Goal: Check status: Check status

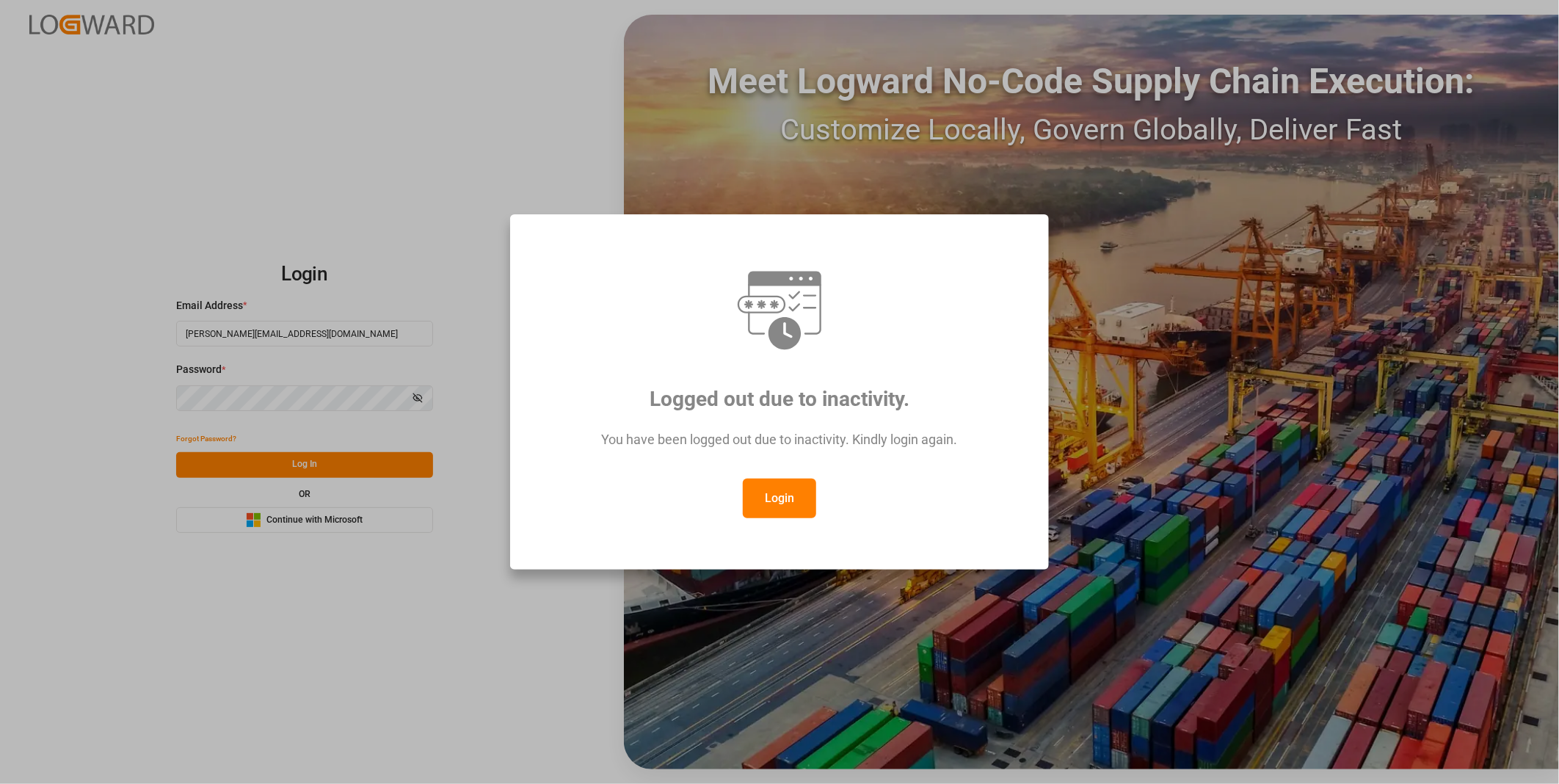
click at [773, 495] on button "Login" at bounding box center [780, 498] width 74 height 39
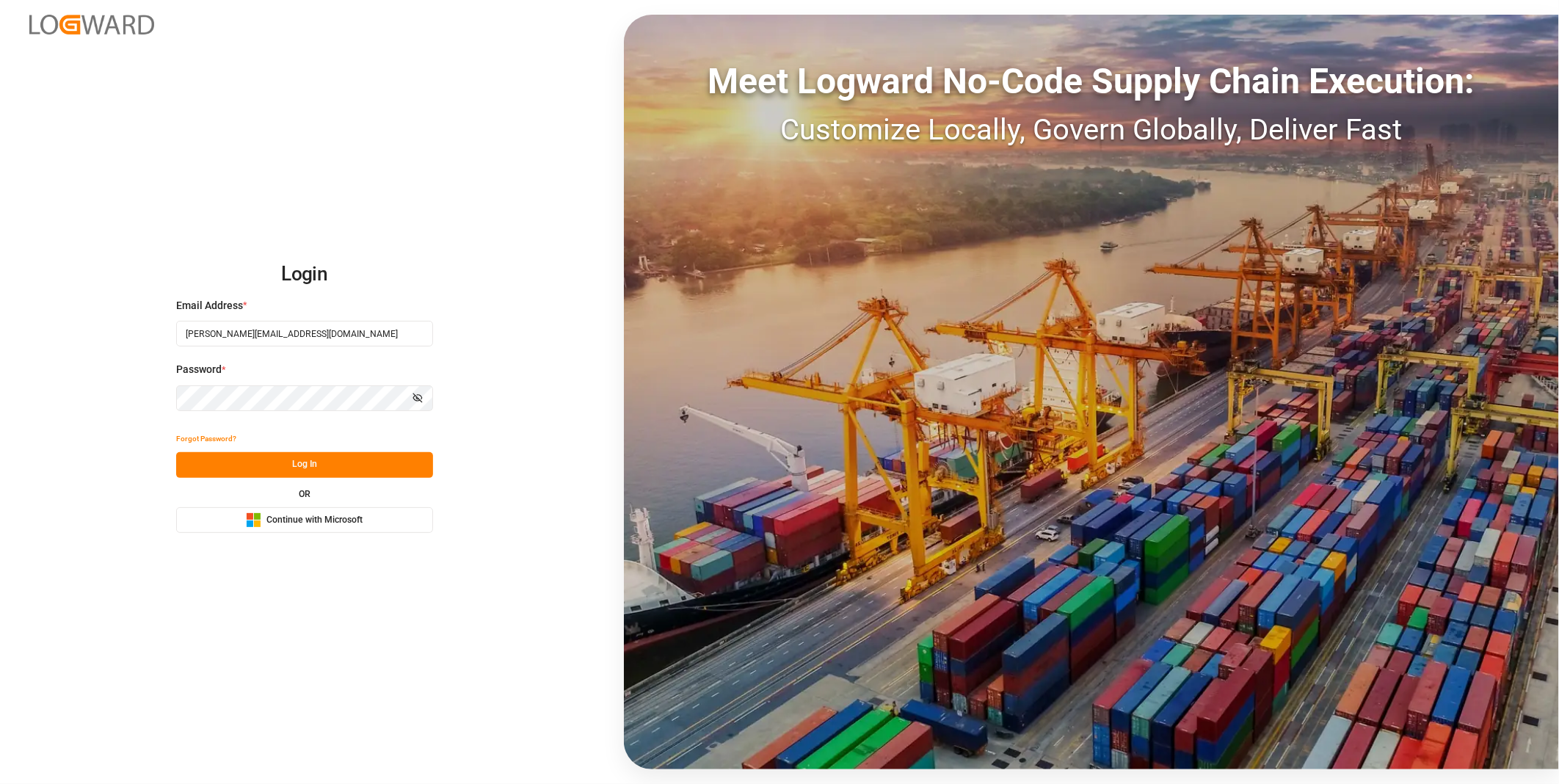
click at [317, 461] on button "Log In" at bounding box center [304, 464] width 257 height 25
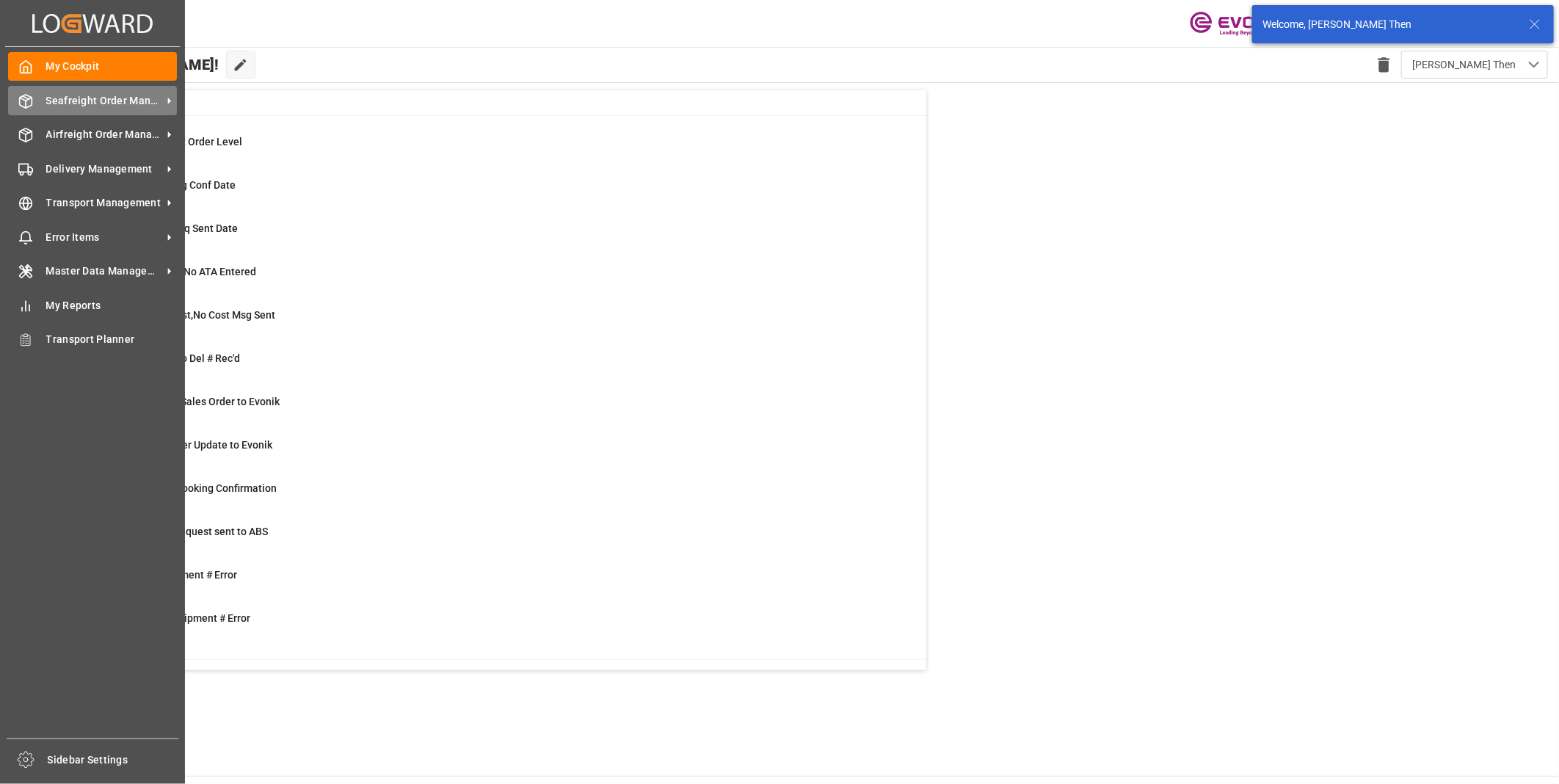
click at [36, 97] on div "Seafreight Order Management Seafreight Order Management" at bounding box center [93, 100] width 169 height 29
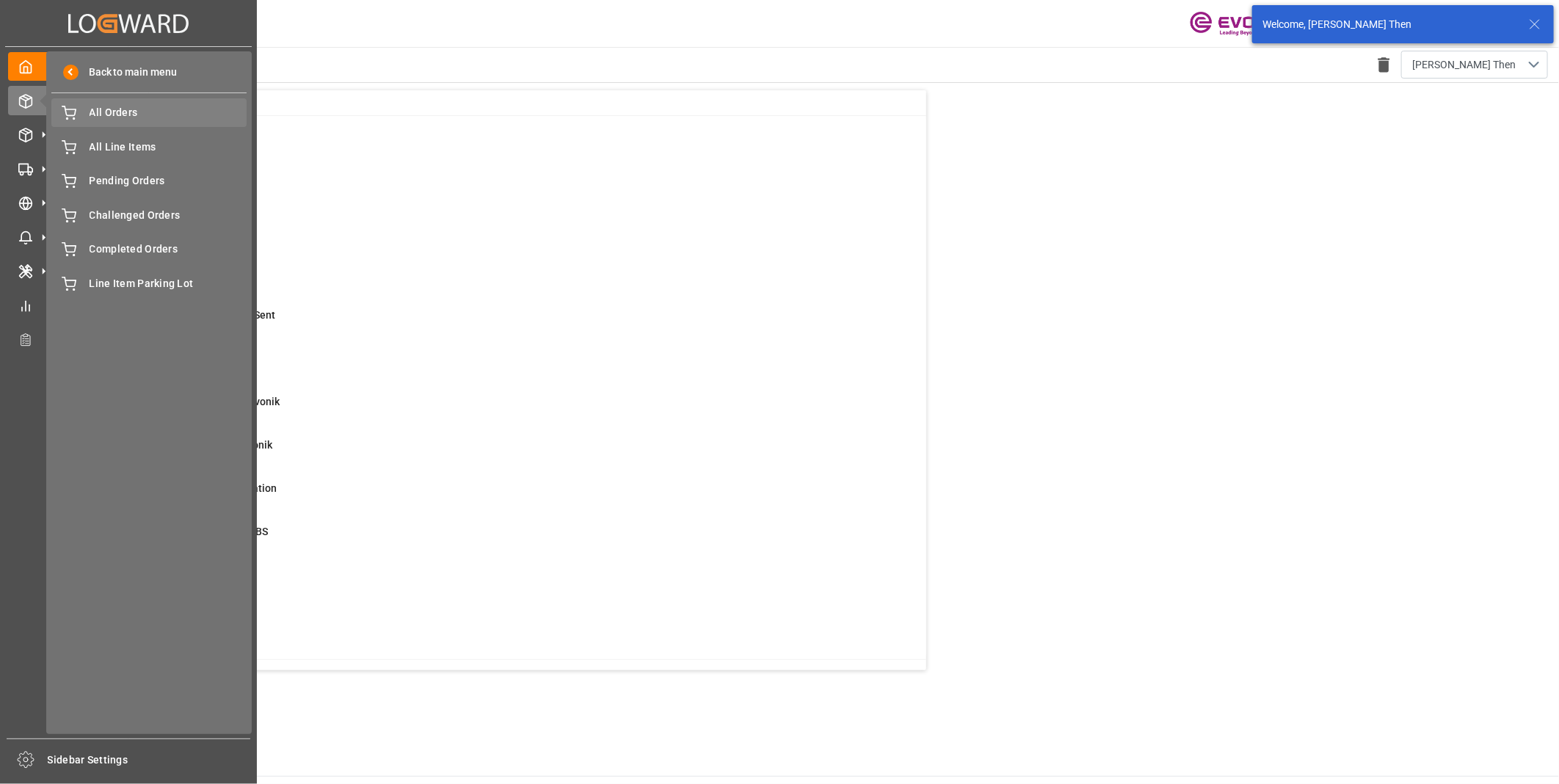
click at [106, 115] on span "All Orders" at bounding box center [168, 112] width 158 height 15
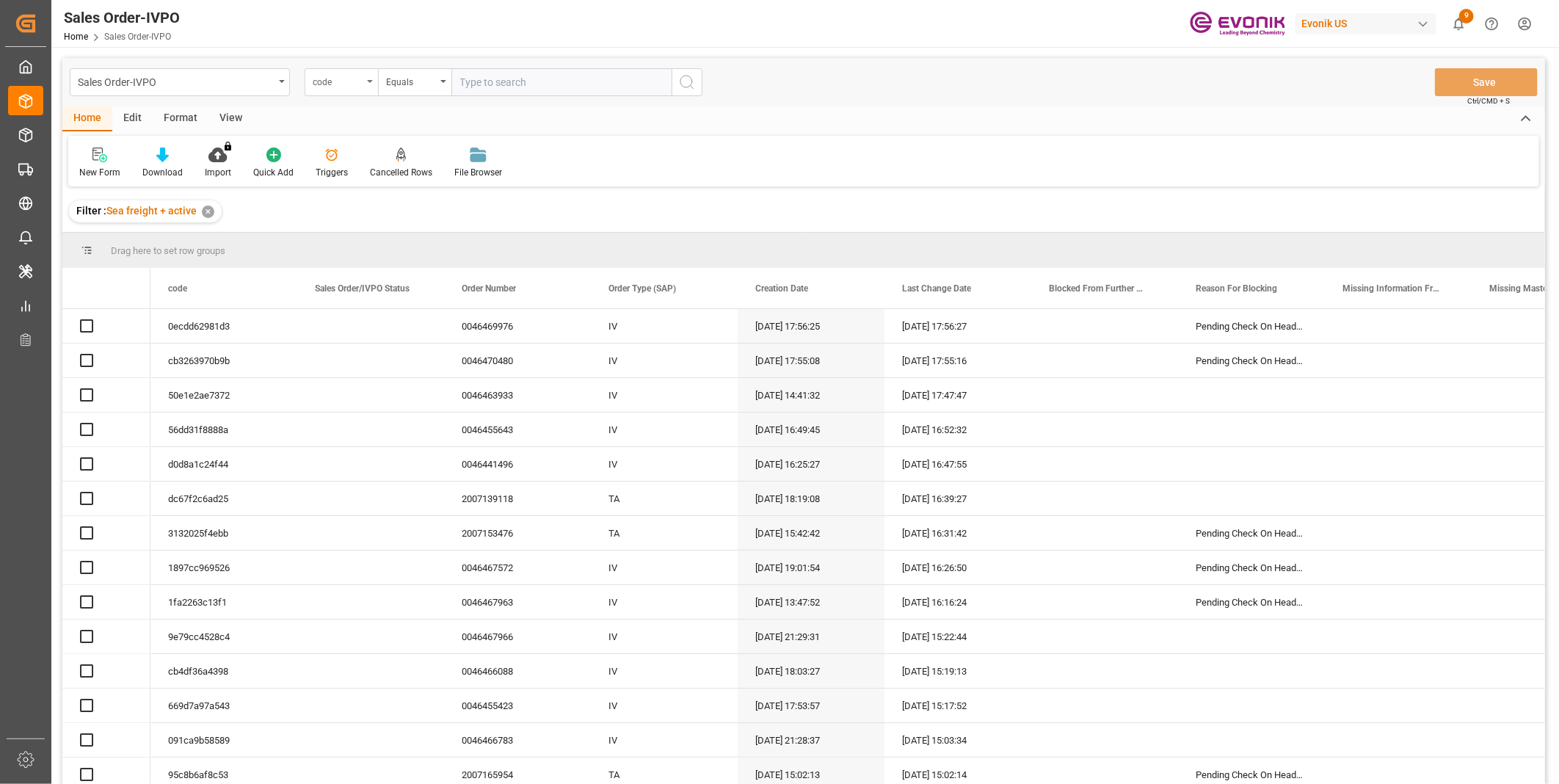
click at [335, 84] on div "code" at bounding box center [337, 80] width 50 height 17
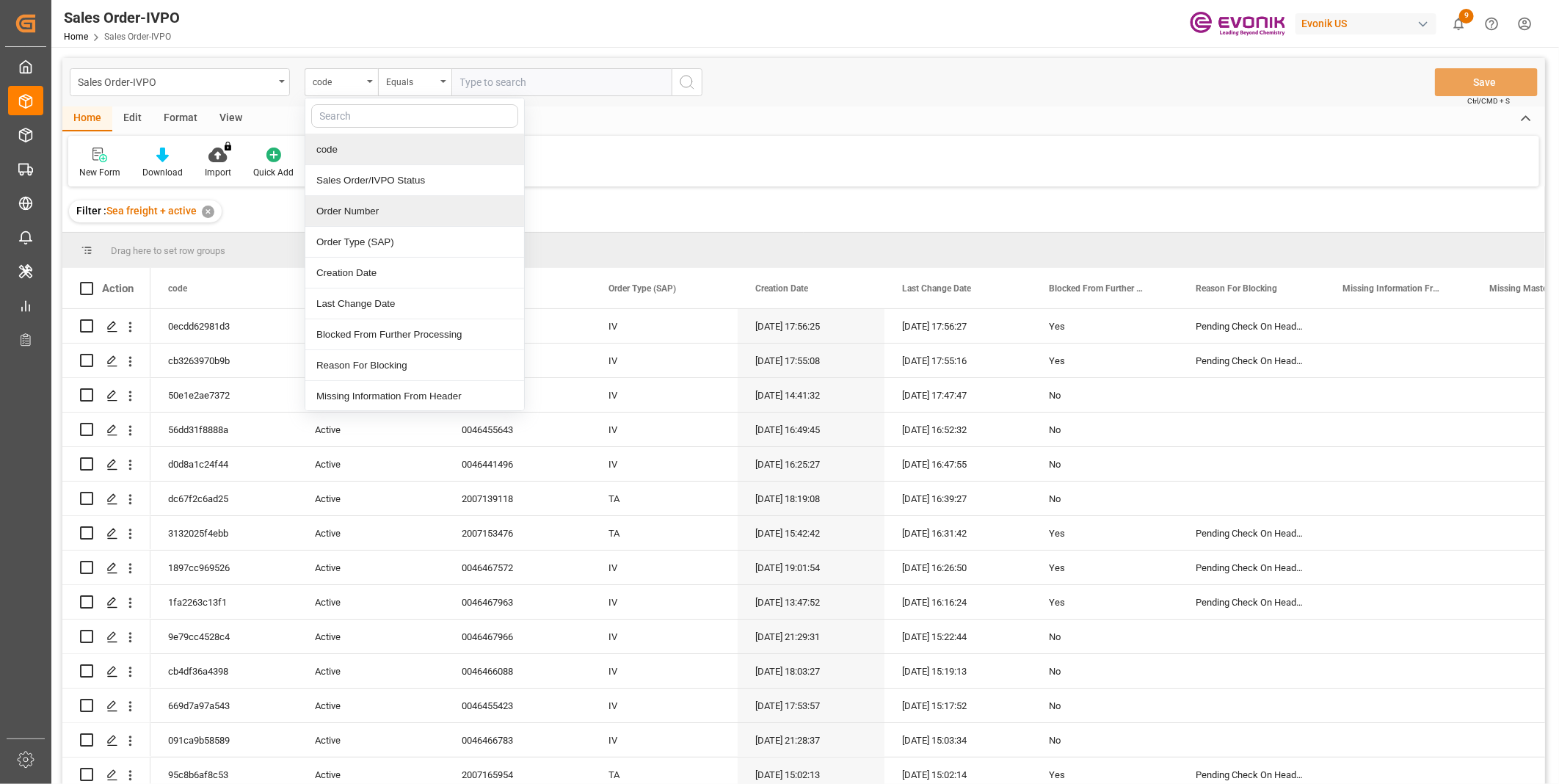
click at [341, 214] on div "Order Number" at bounding box center [415, 211] width 219 height 31
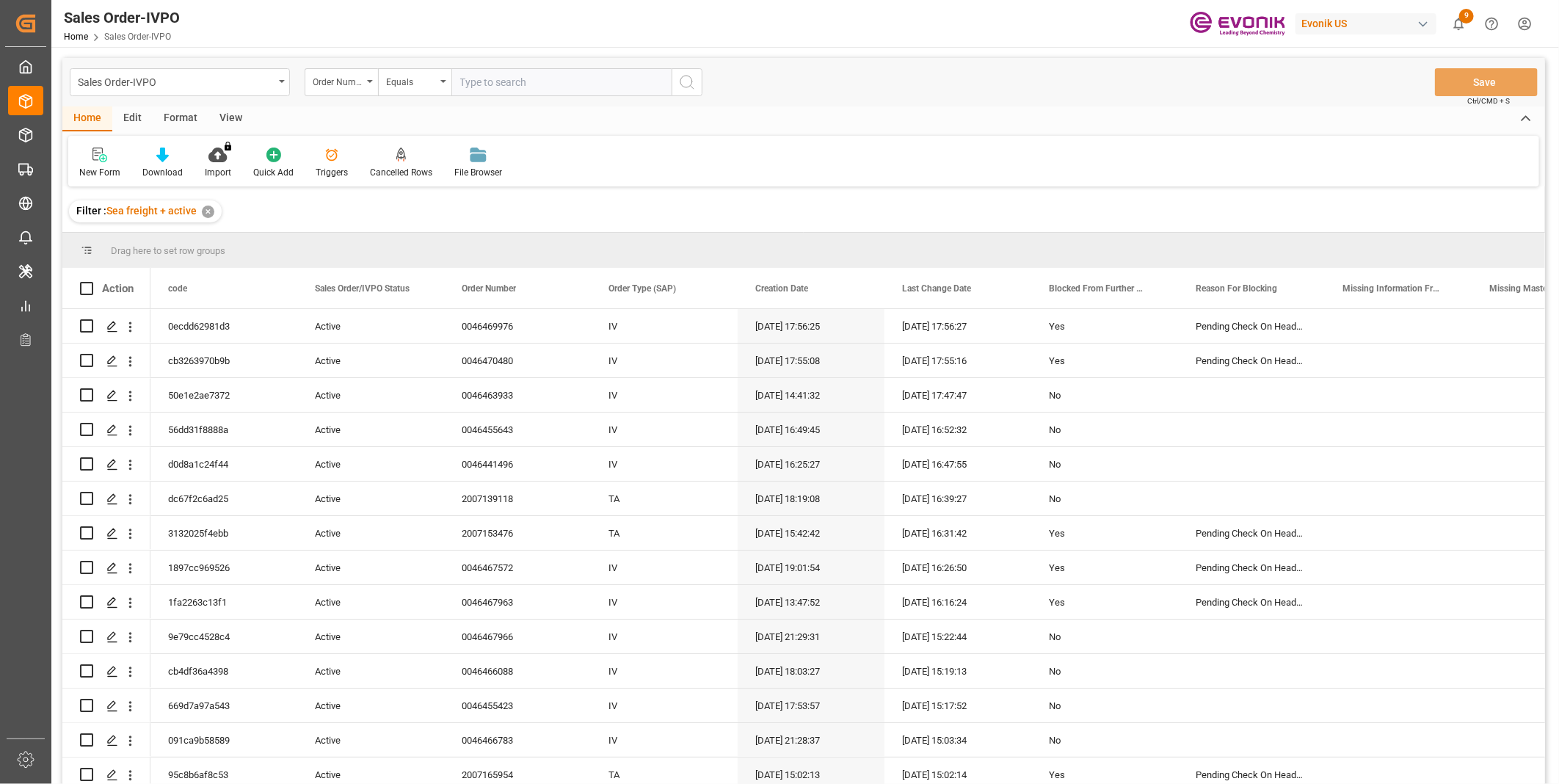
click at [514, 72] on input "text" at bounding box center [562, 82] width 221 height 28
paste input "46463261"
type input "0046463261"
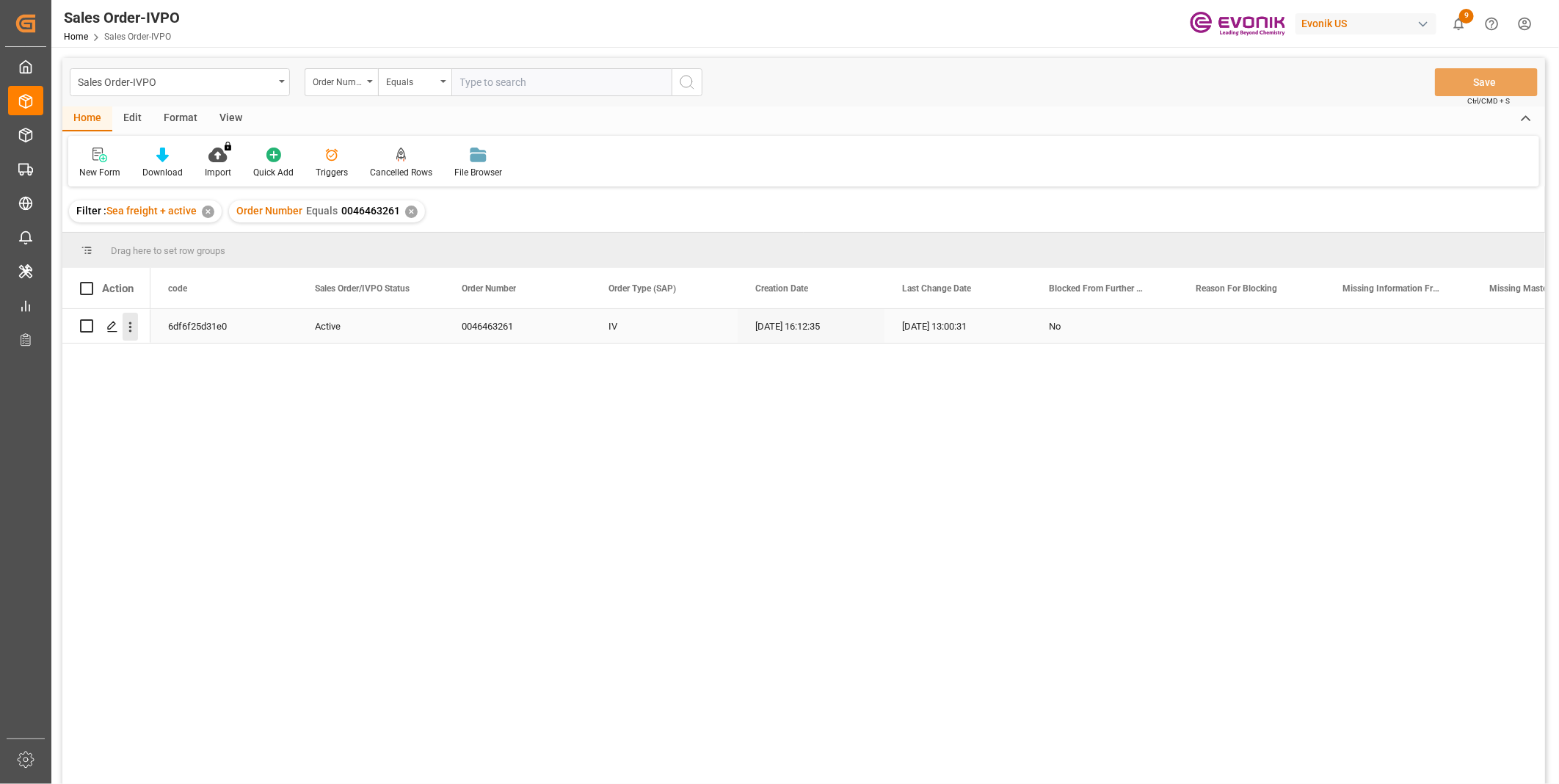
click at [135, 325] on icon "open menu" at bounding box center [130, 327] width 15 height 15
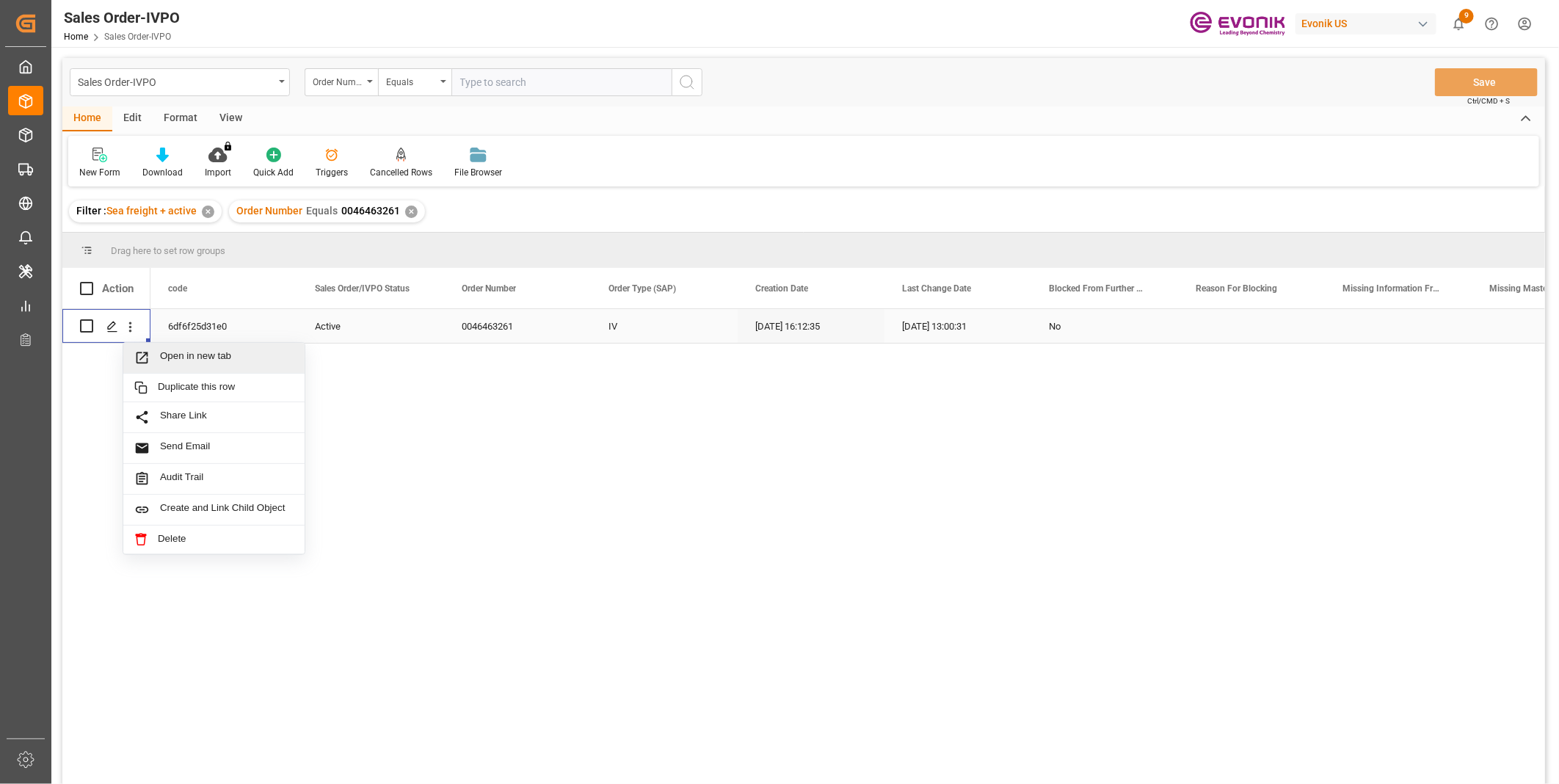
click at [181, 352] on span "Open in new tab" at bounding box center [226, 358] width 134 height 15
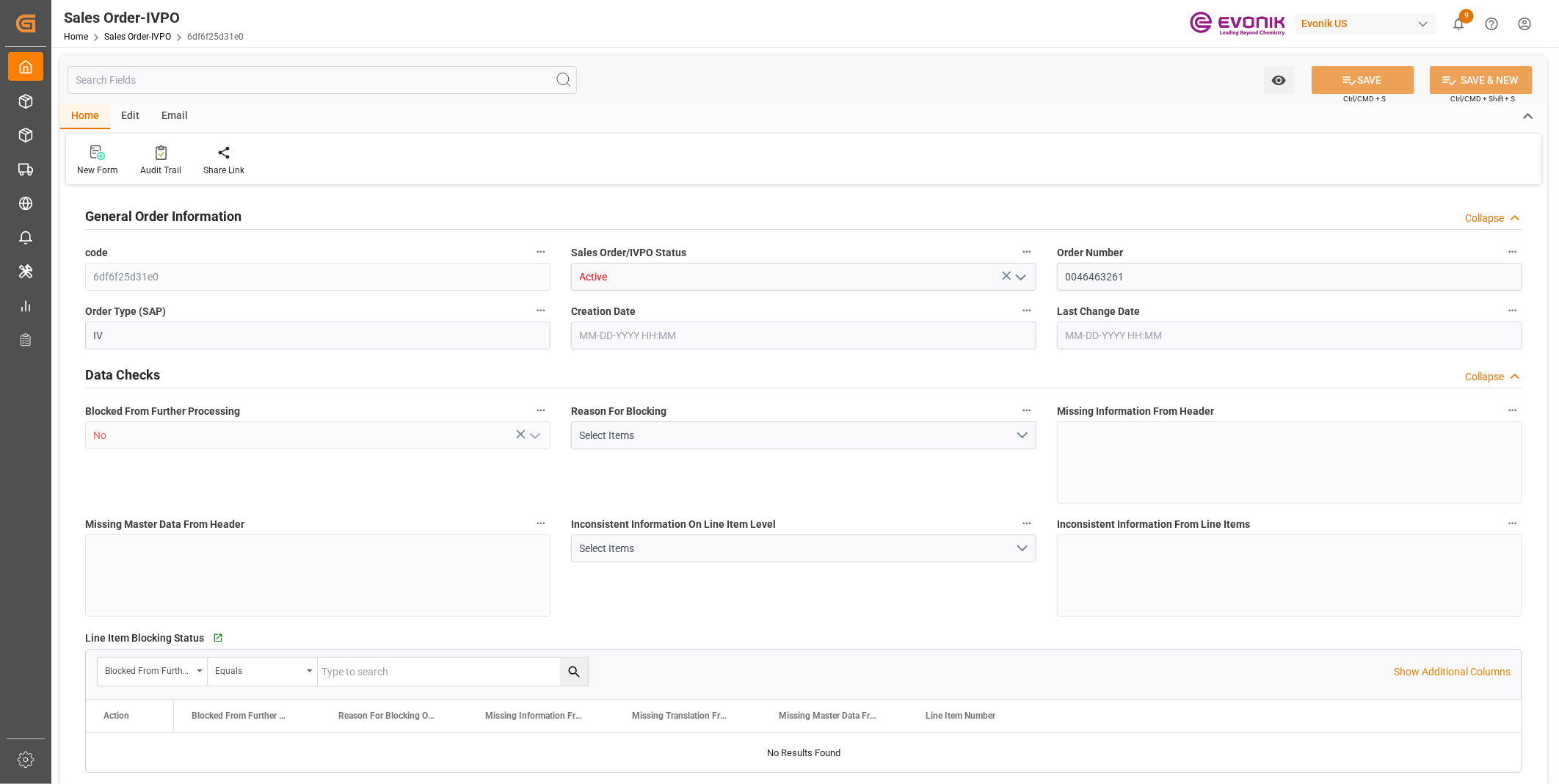
type input "BEANR"
type input "0"
type input "1"
type input "2"
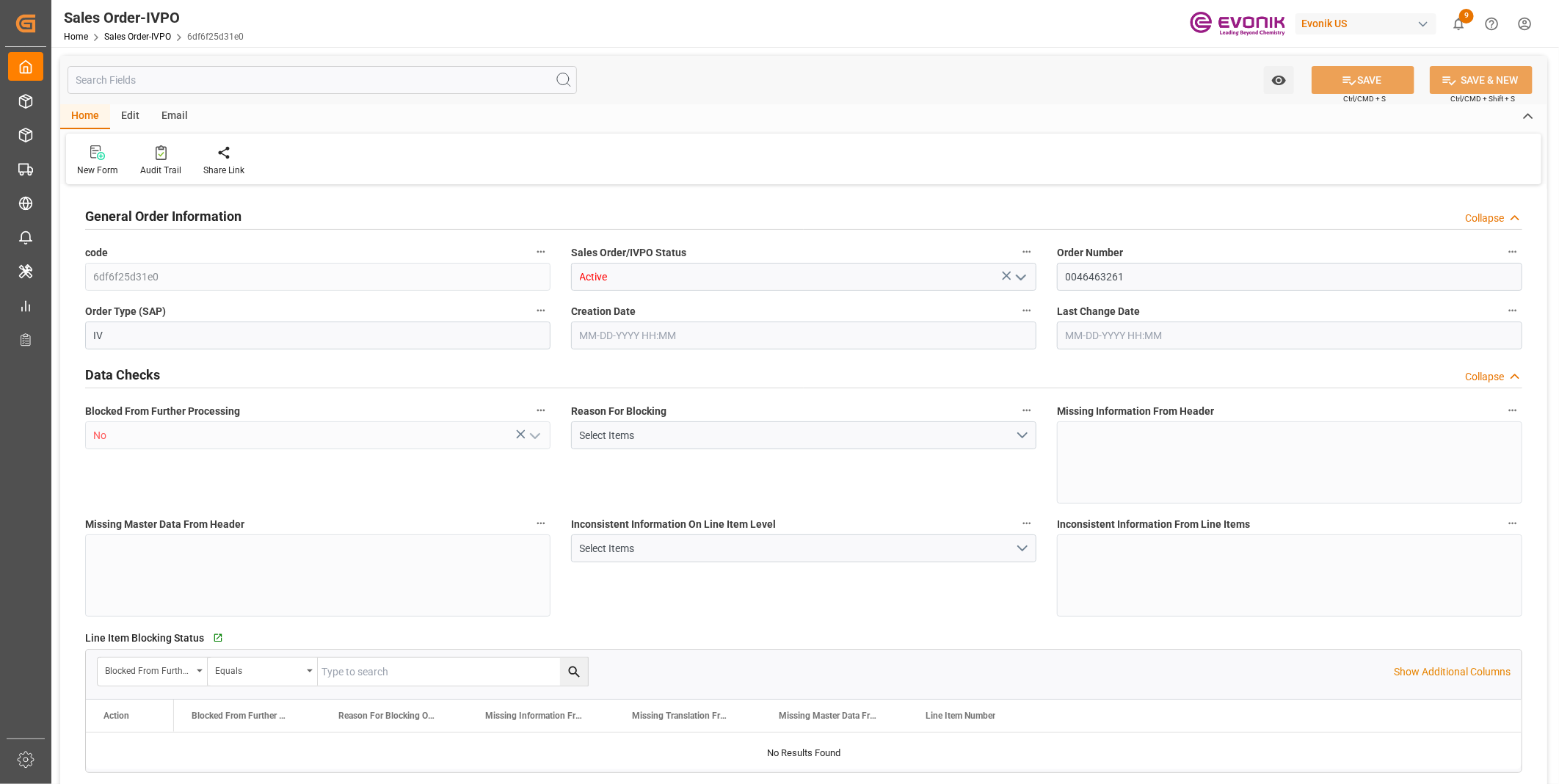
type input "7382"
type input "90.288"
type input "19000"
type input "60"
type input "07-14-2025 16:12"
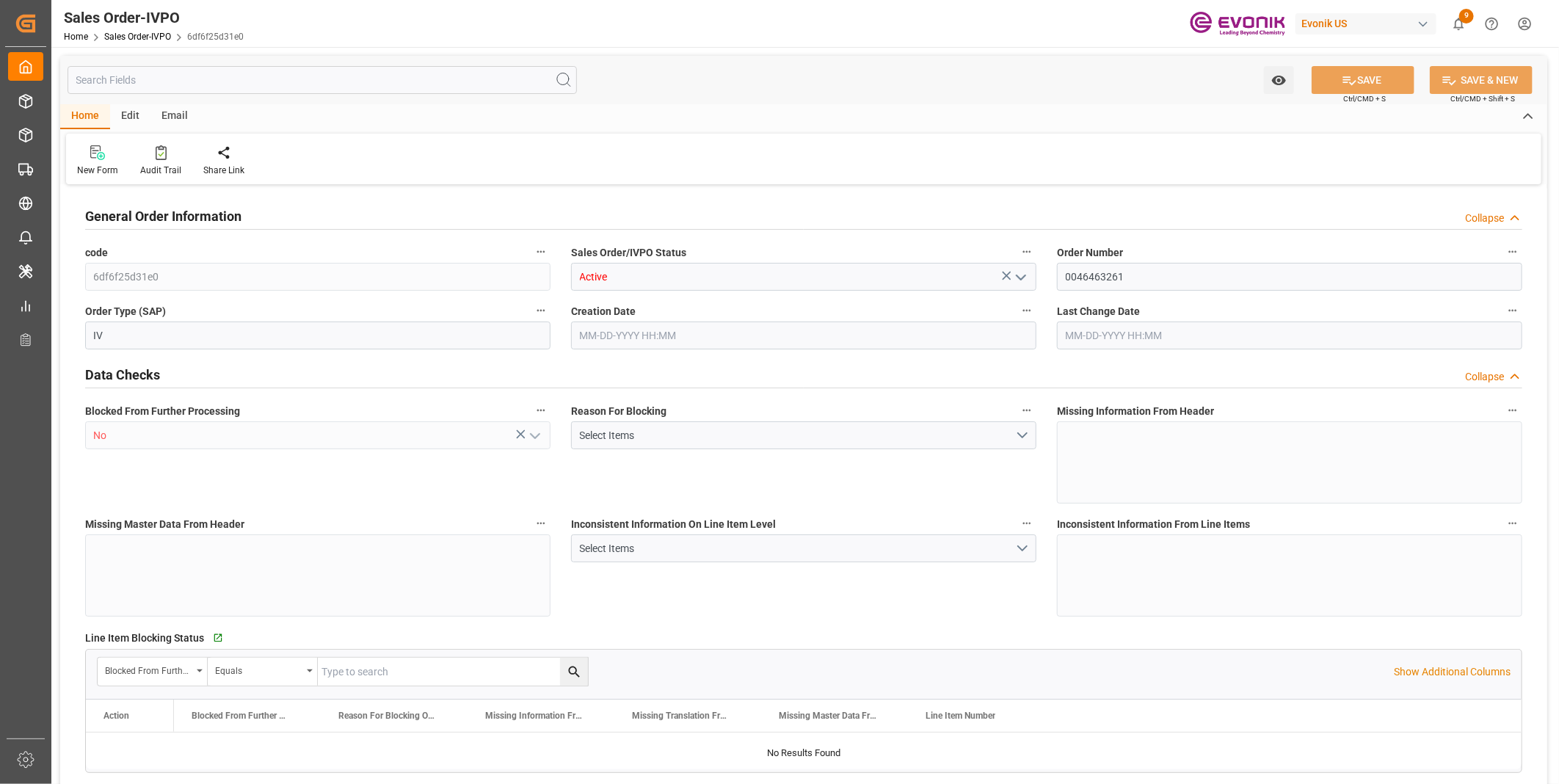
type input "08-13-2025 13:00"
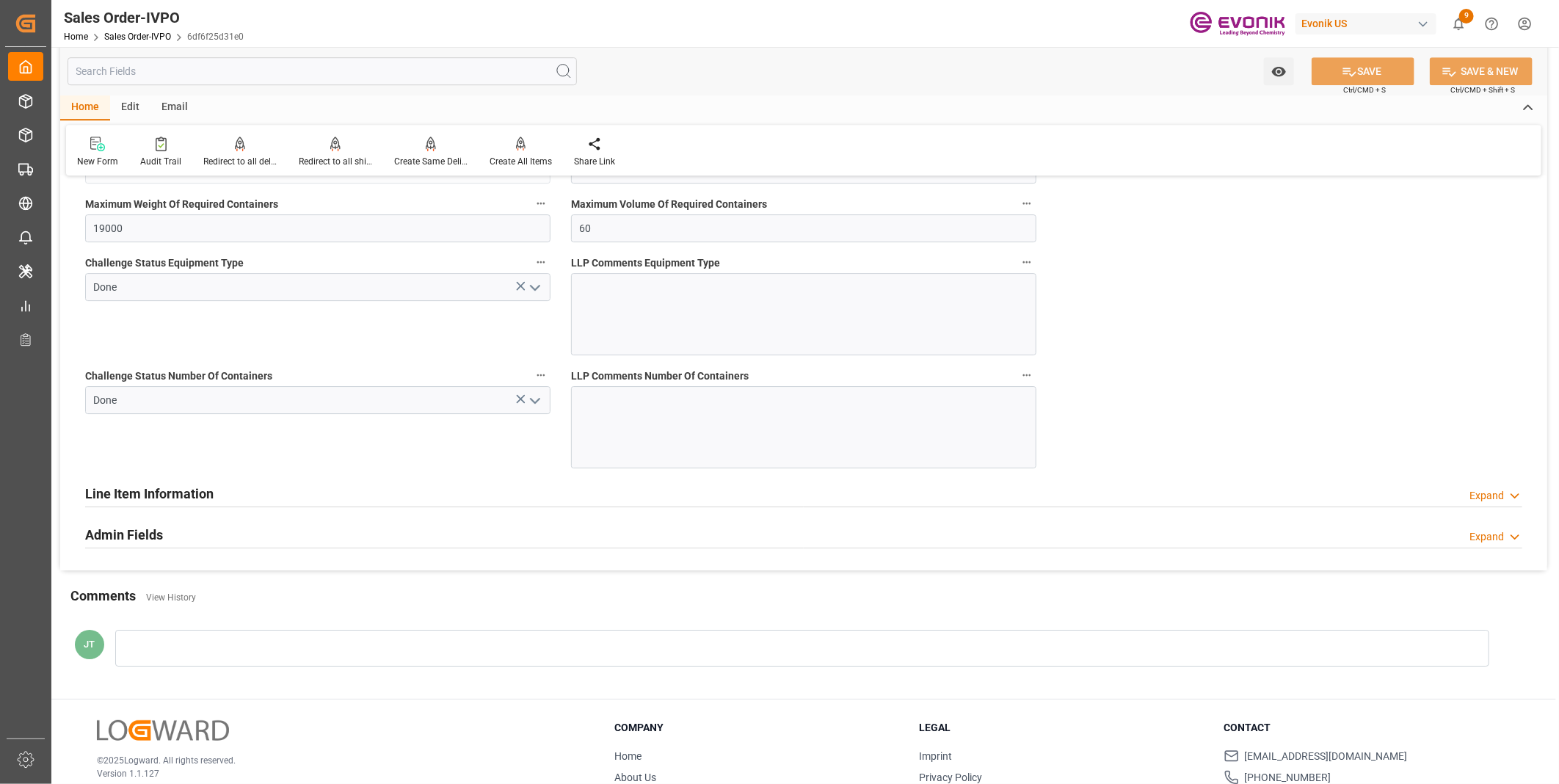
scroll to position [2931, 0]
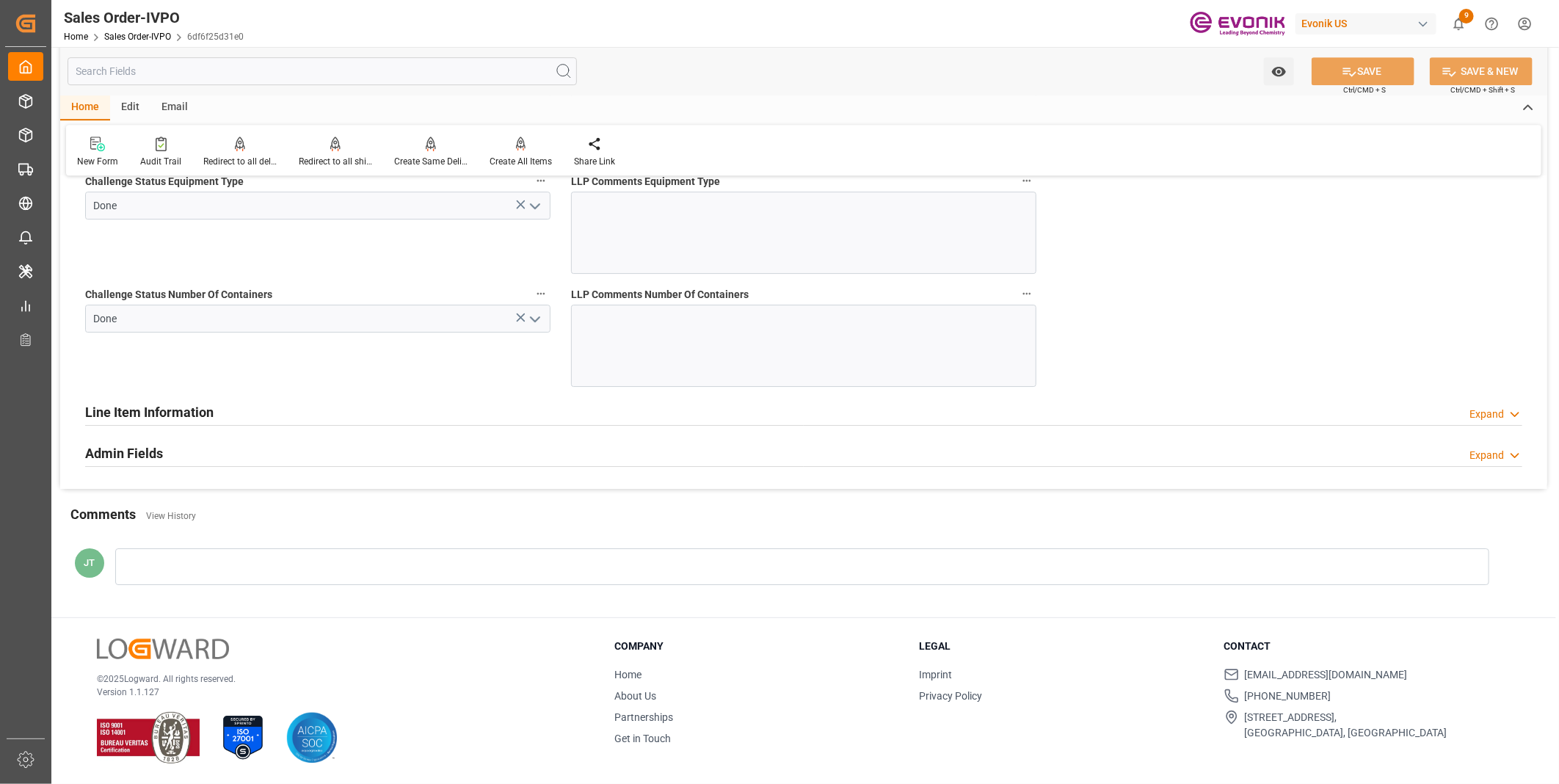
click at [169, 408] on h2 "Line Item Information" at bounding box center [149, 411] width 128 height 20
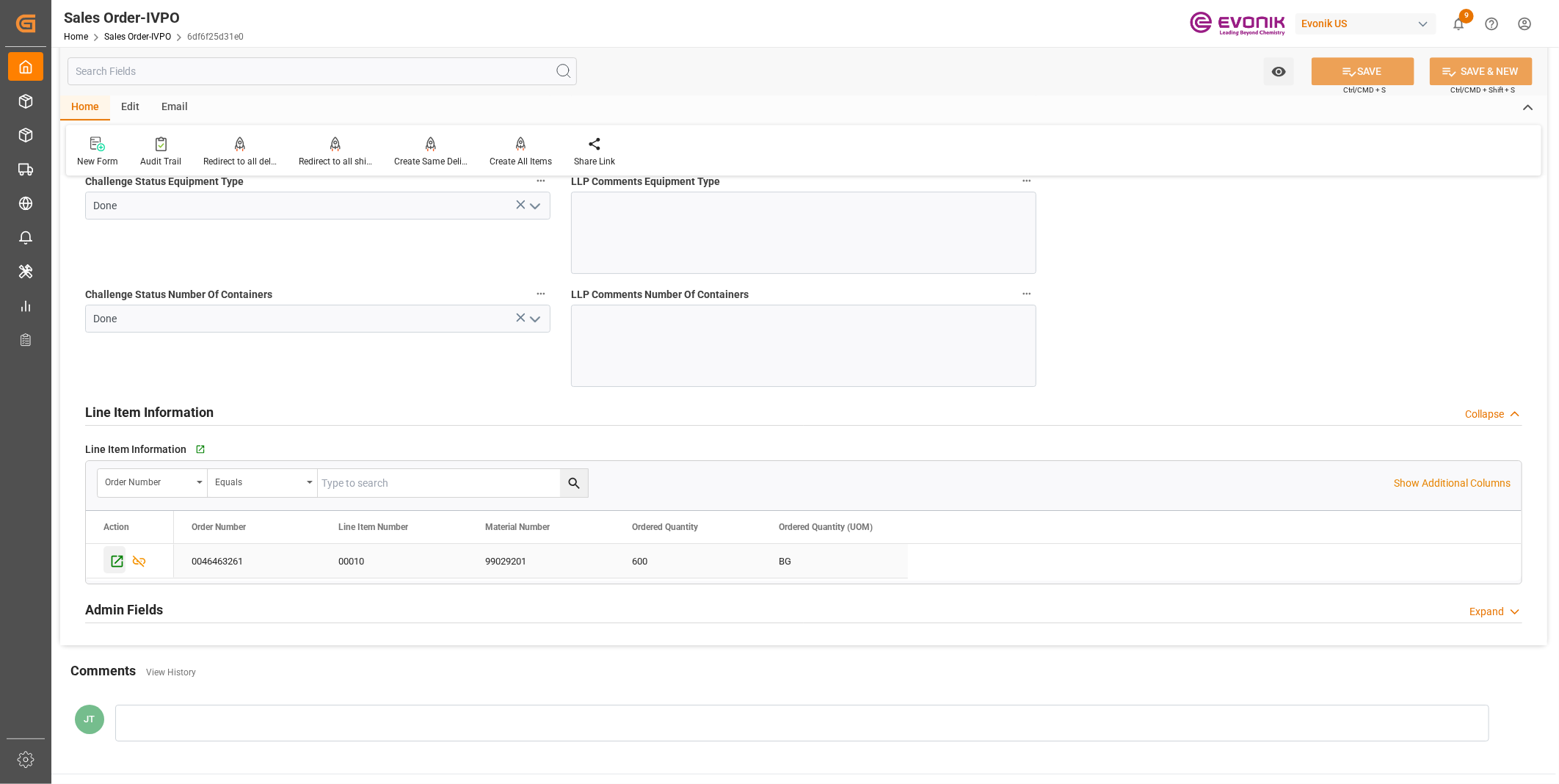
click at [116, 562] on icon "Press SPACE to select this row." at bounding box center [117, 561] width 12 height 12
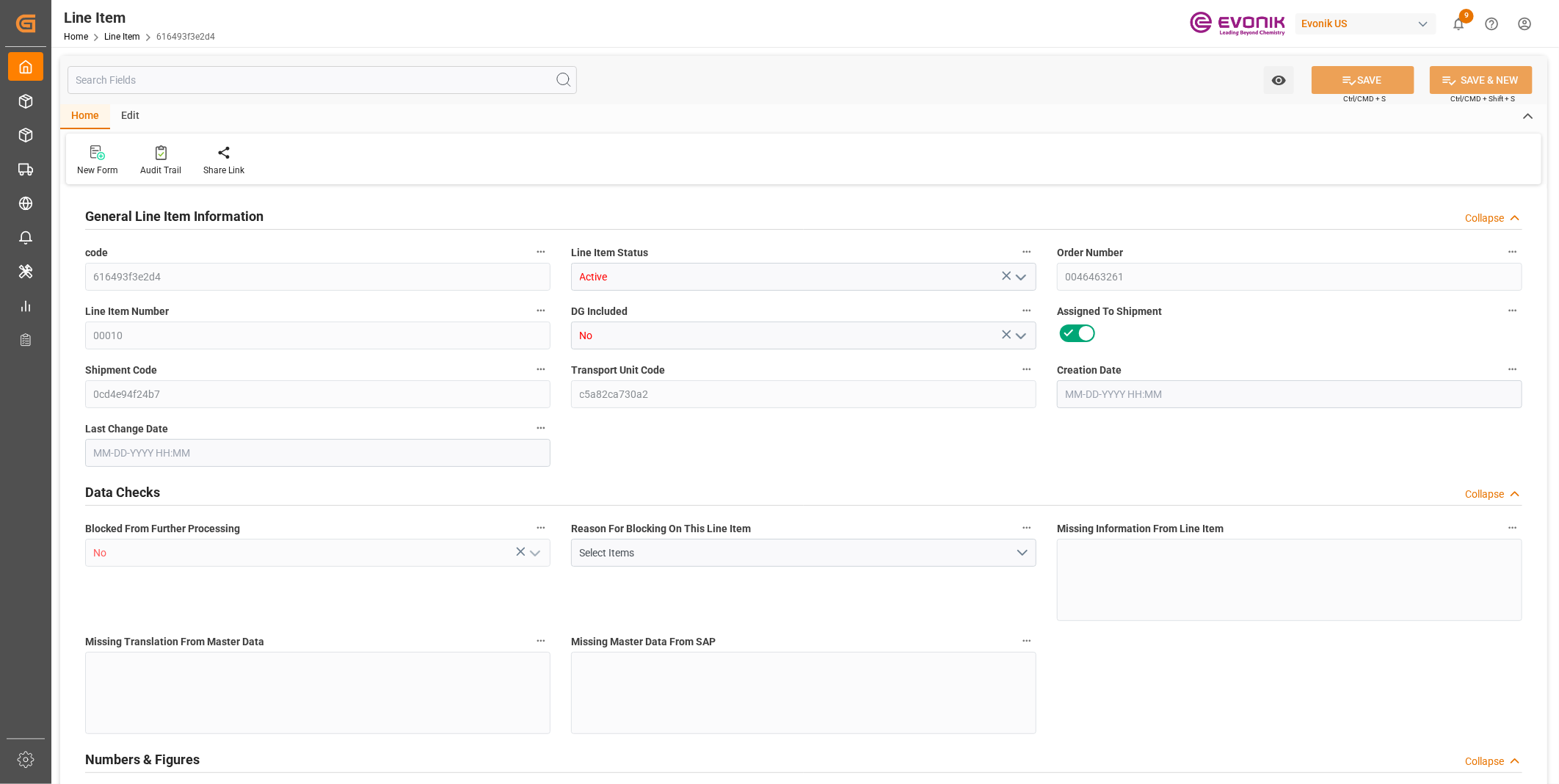
type input "20"
type input "7020"
type input "6804"
type input "45.144"
type input "600"
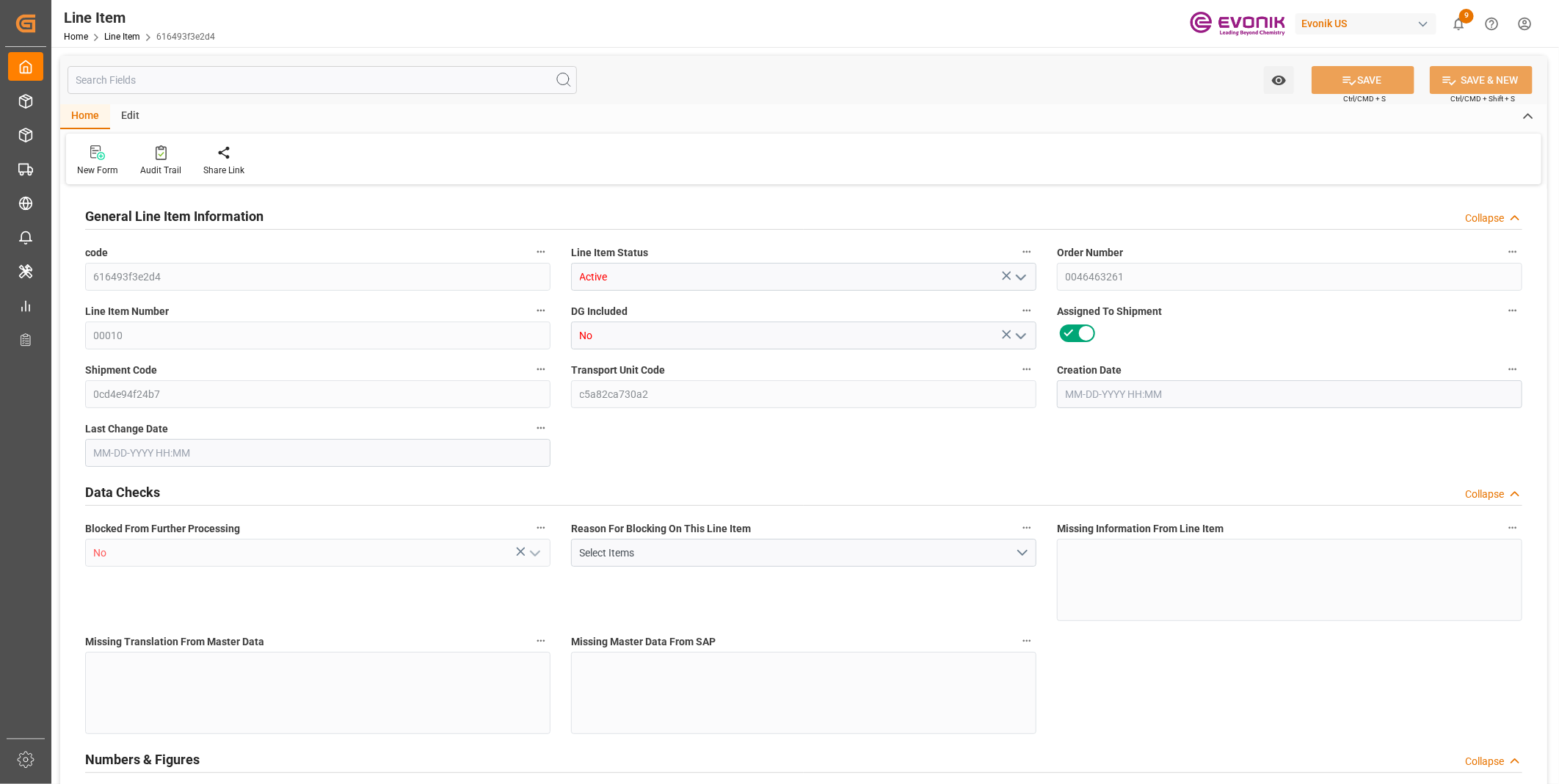
type input "53751.6"
type input "600"
type input "7020"
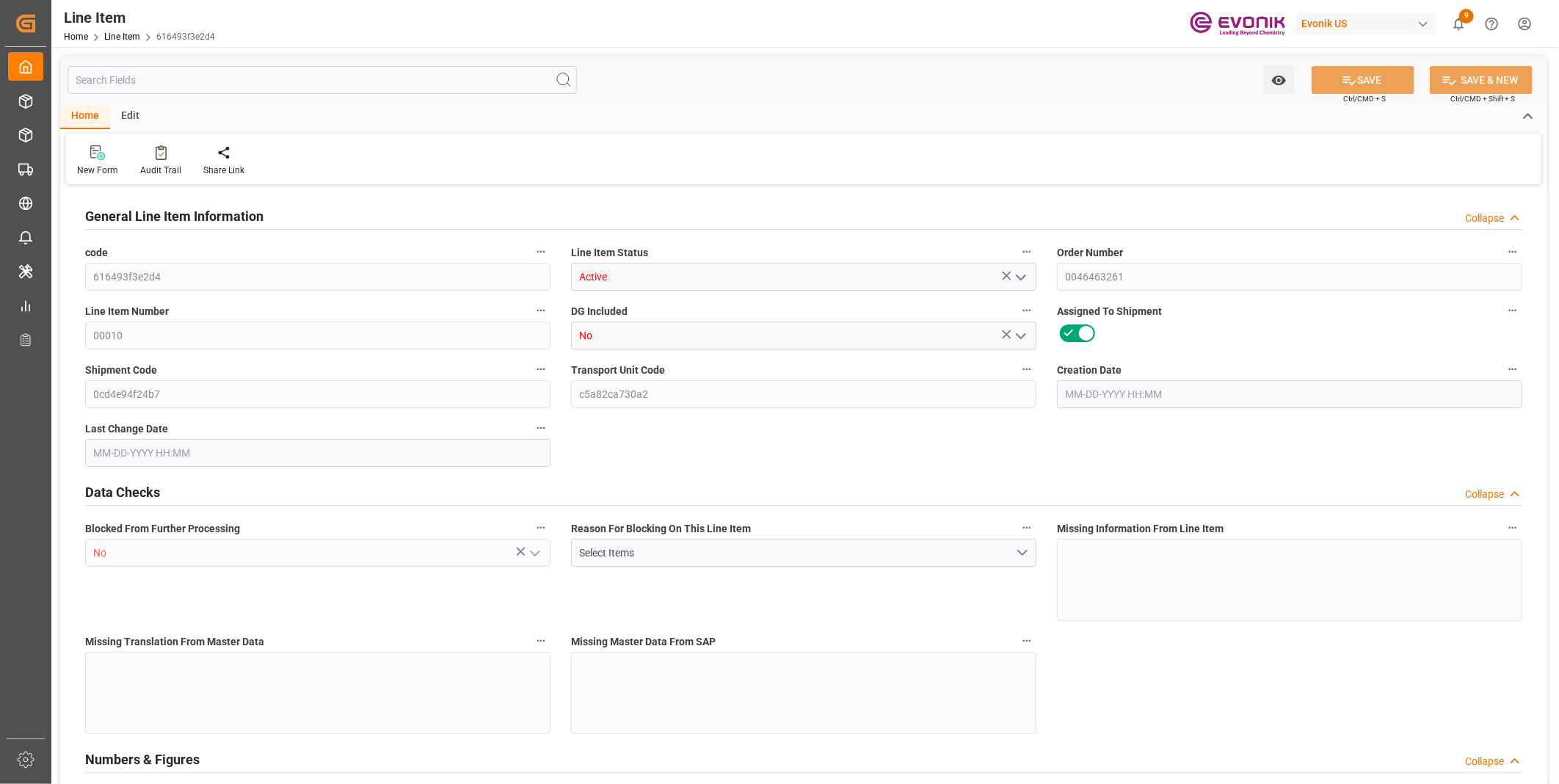
type input "7382"
type input "6804"
type input "45.144"
type input "45144"
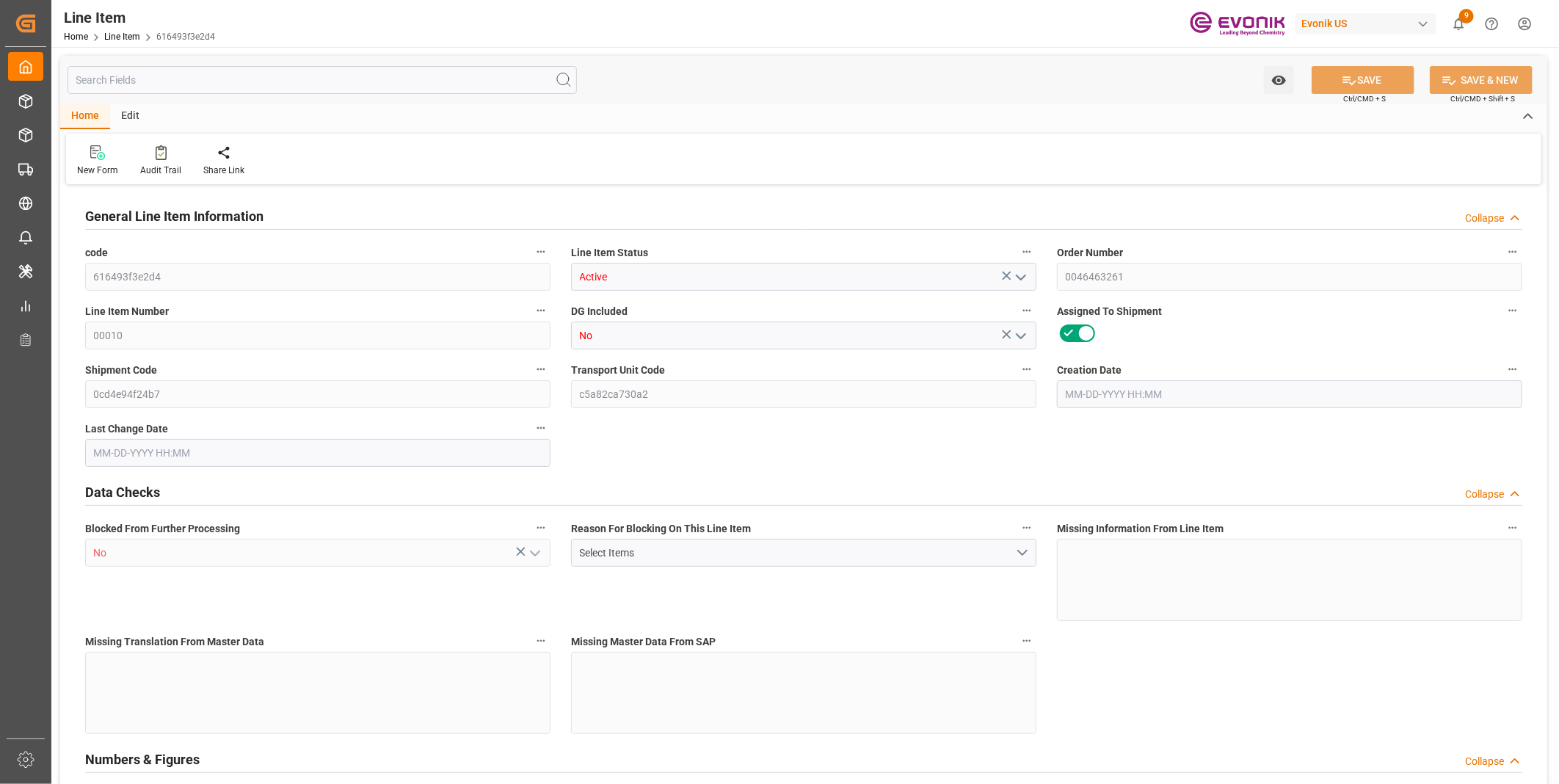
type input "0"
type input "07-14-2025 16:12"
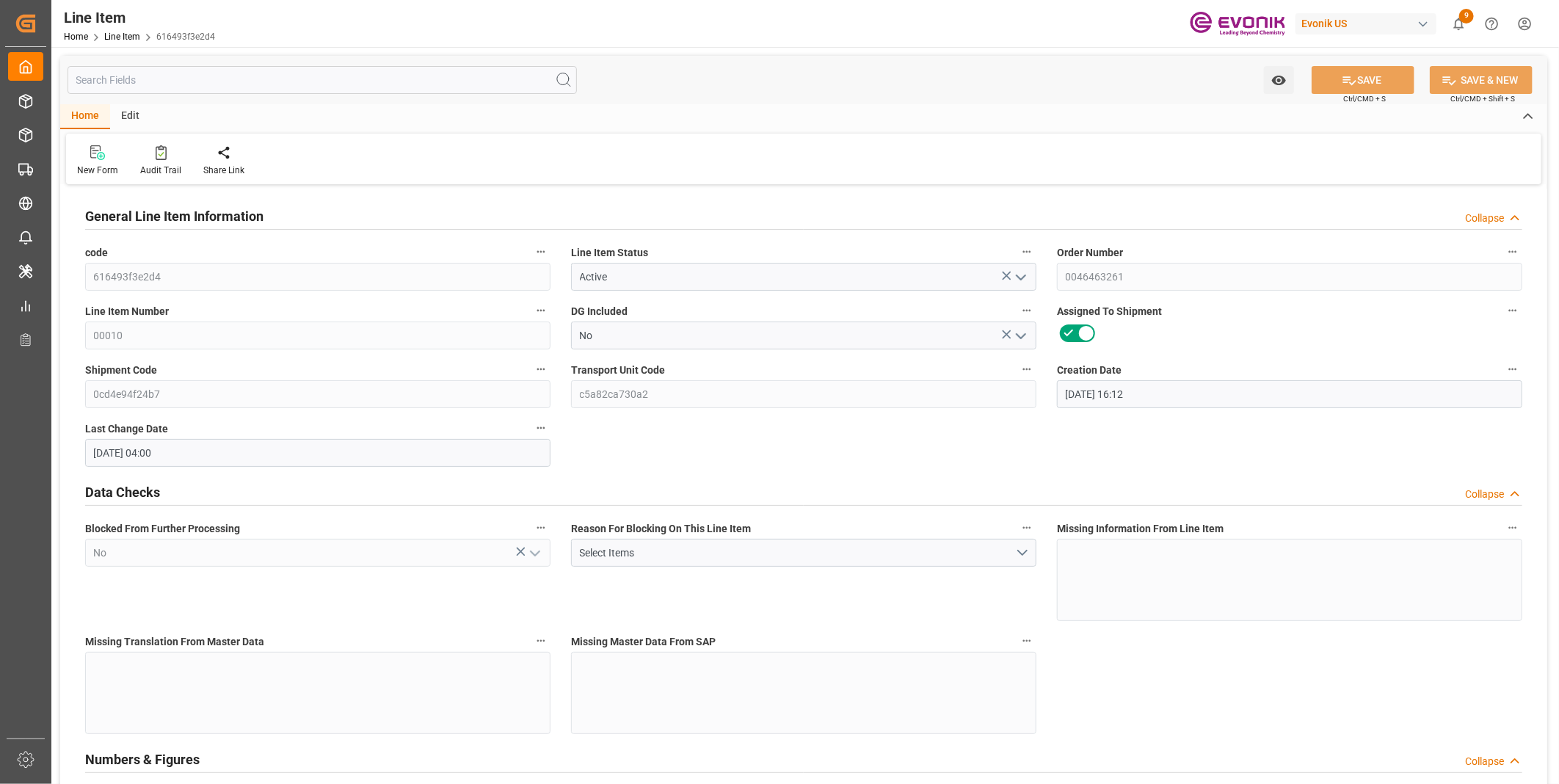
type input "08-15-2025 04:00"
type input "10-16-2025"
type input "09-19-2025"
type input "09-12-2025"
click at [179, 83] on input "text" at bounding box center [322, 80] width 509 height 28
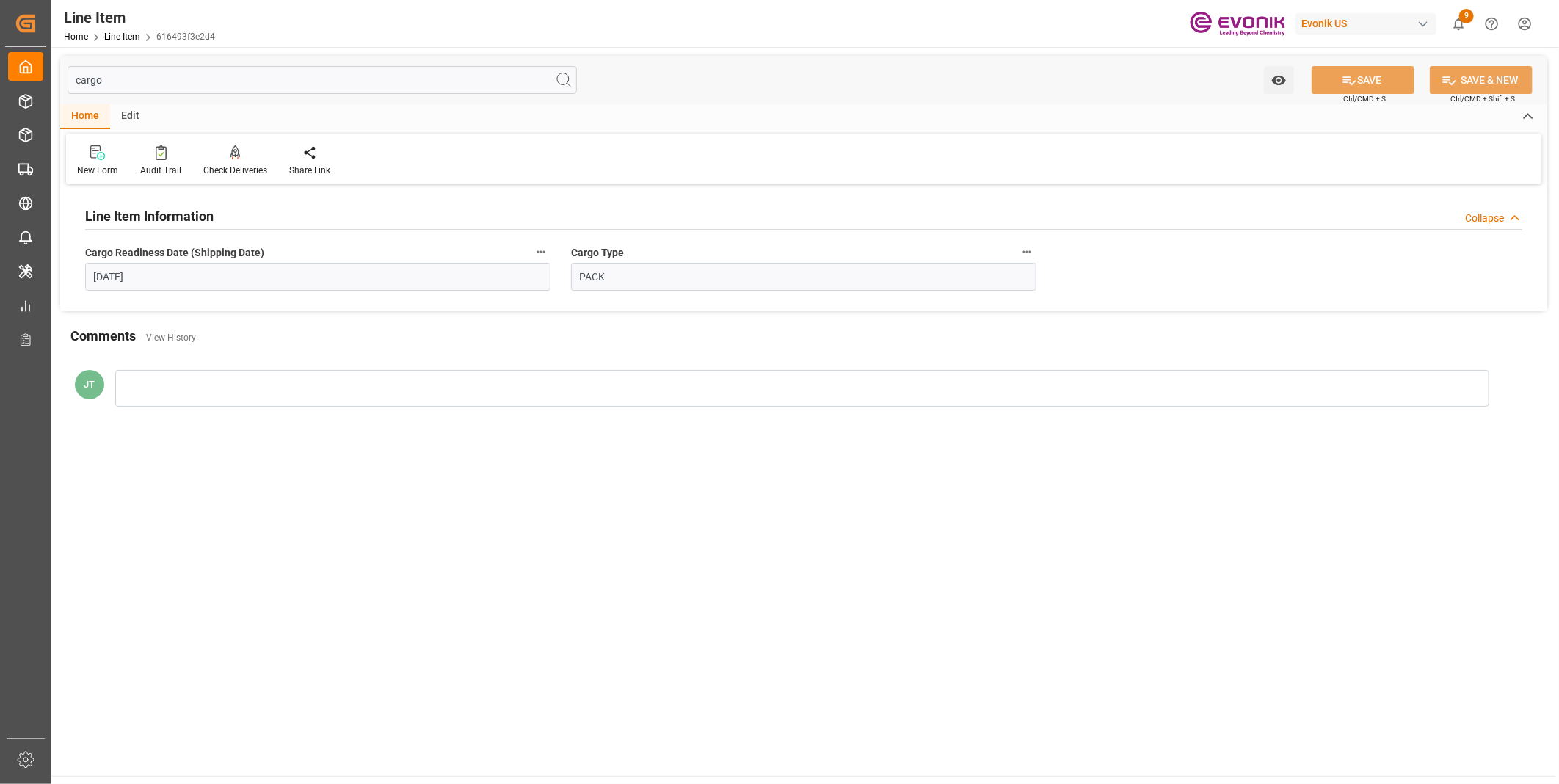
type input "cargo"
click at [545, 251] on icon "button" at bounding box center [540, 251] width 12 height 12
click at [558, 257] on icon at bounding box center [551, 251] width 15 height 15
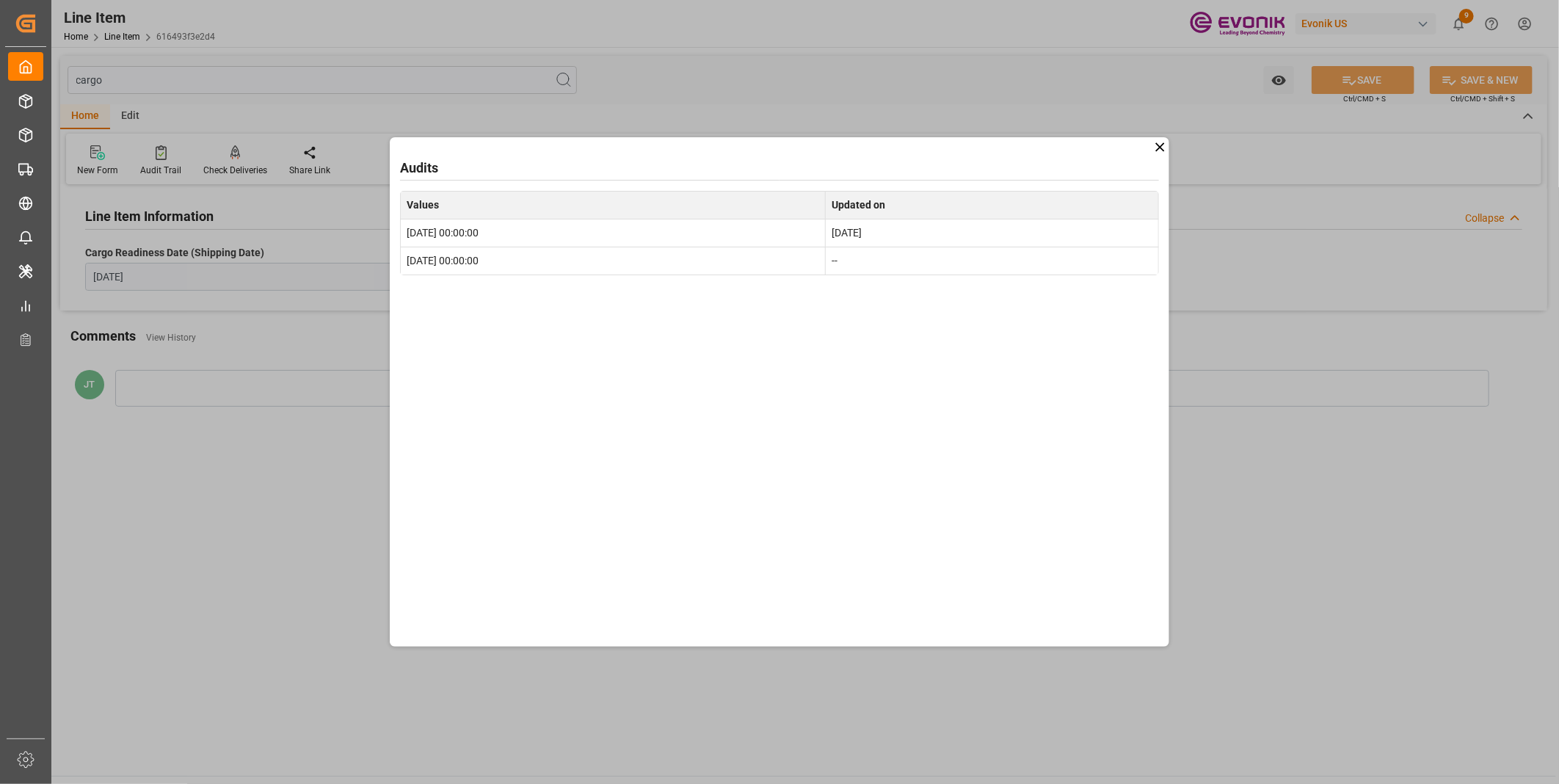
click at [1160, 148] on icon at bounding box center [1159, 146] width 8 height 8
